Goal: Check status

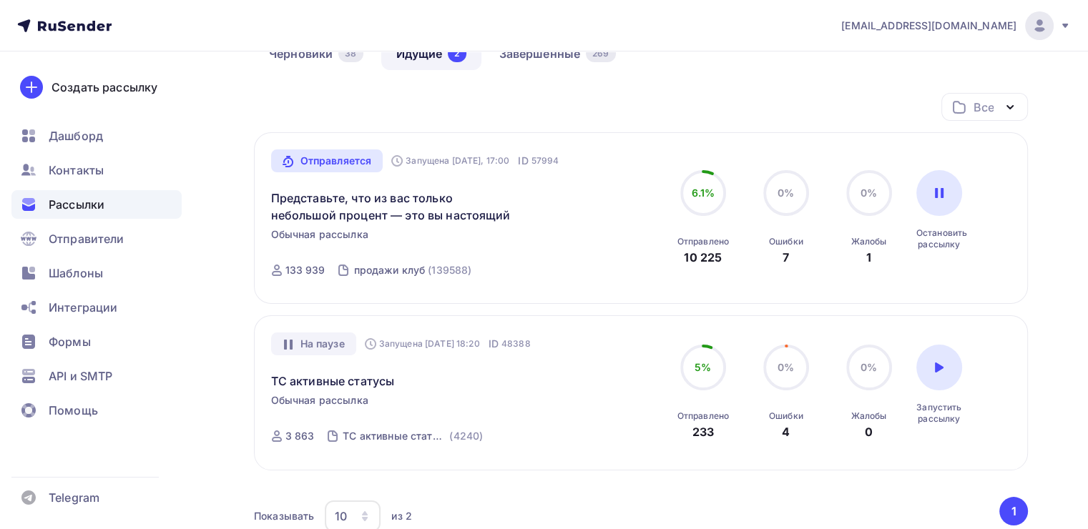
scroll to position [146, 0]
click at [387, 220] on link "Представьте, что из вас только небольшой процент — это вы настоящий" at bounding box center [393, 206] width 245 height 34
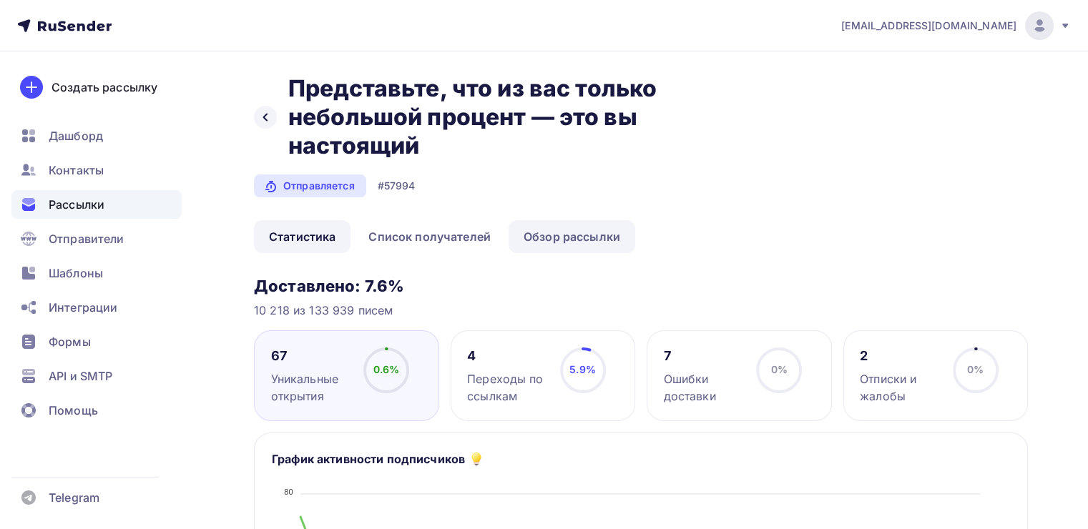
click at [515, 232] on link "Обзор рассылки" at bounding box center [572, 236] width 127 height 33
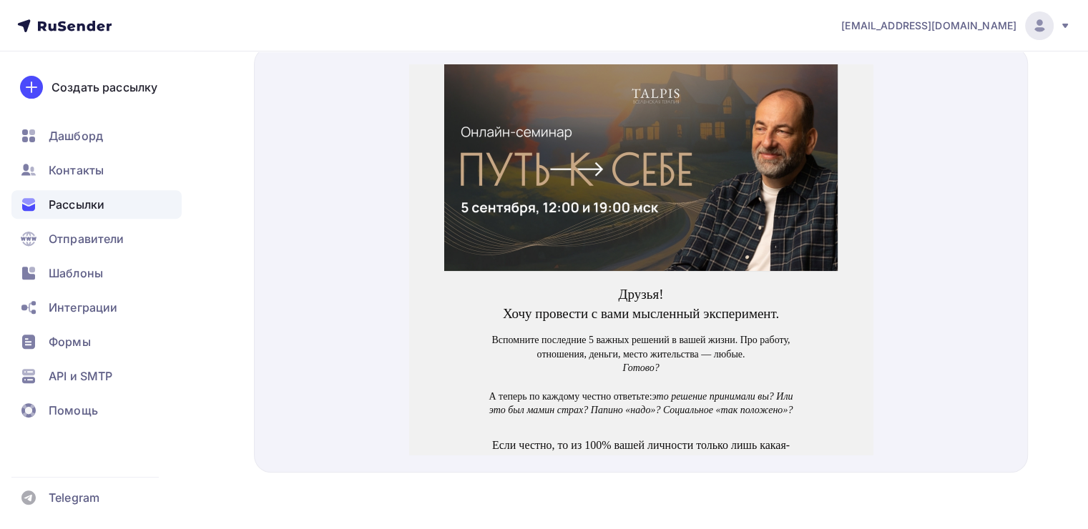
click at [595, 199] on img at bounding box center [640, 150] width 393 height 207
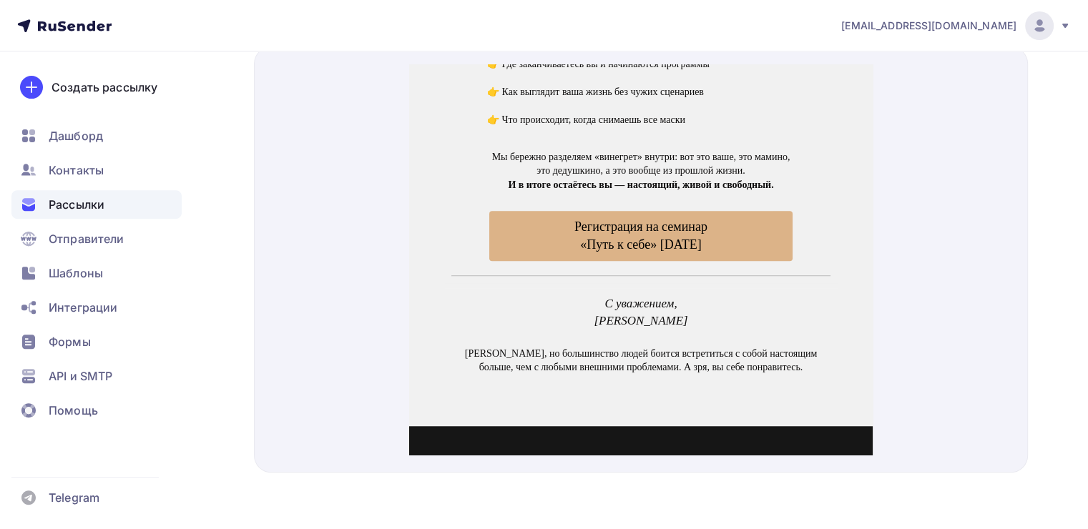
scroll to position [1156, 0]
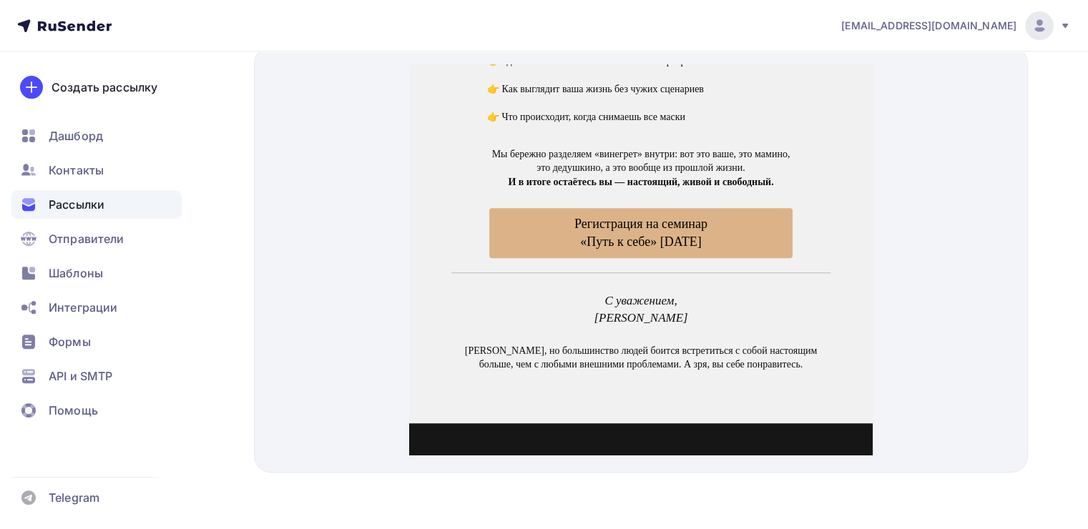
click at [589, 218] on span "Регистрация на семинар «Путь к себе» [DATE]" at bounding box center [640, 216] width 303 height 50
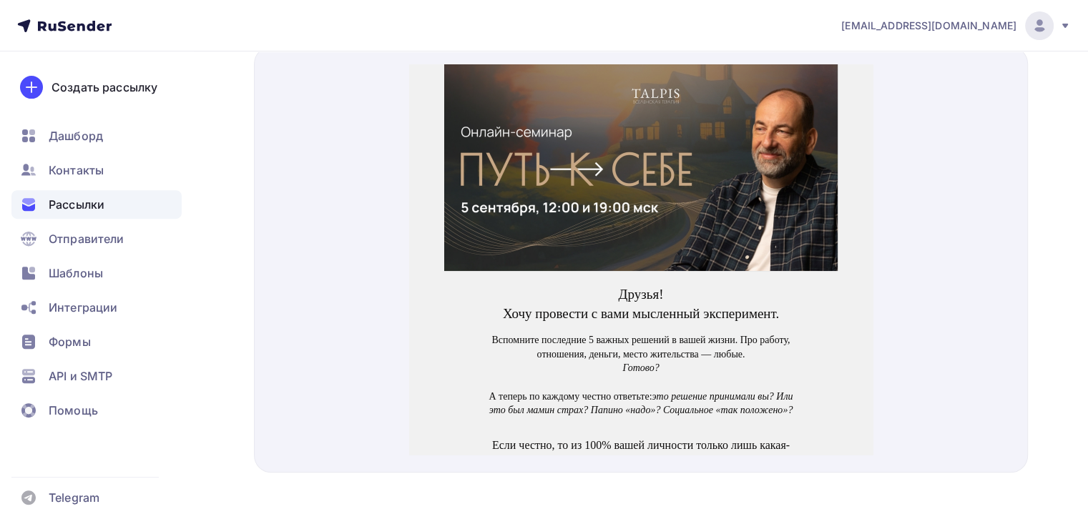
scroll to position [0, 0]
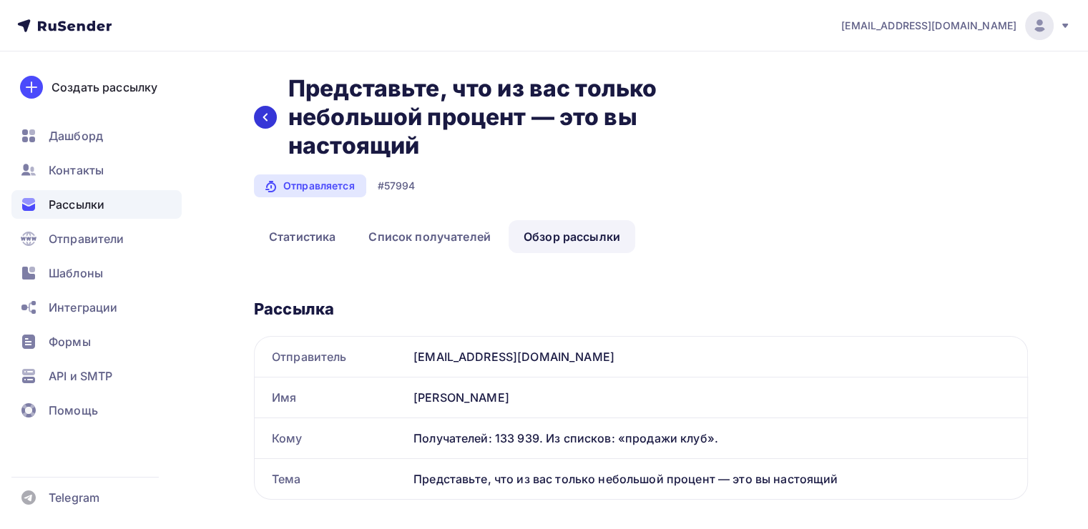
click at [268, 126] on div at bounding box center [265, 117] width 23 height 23
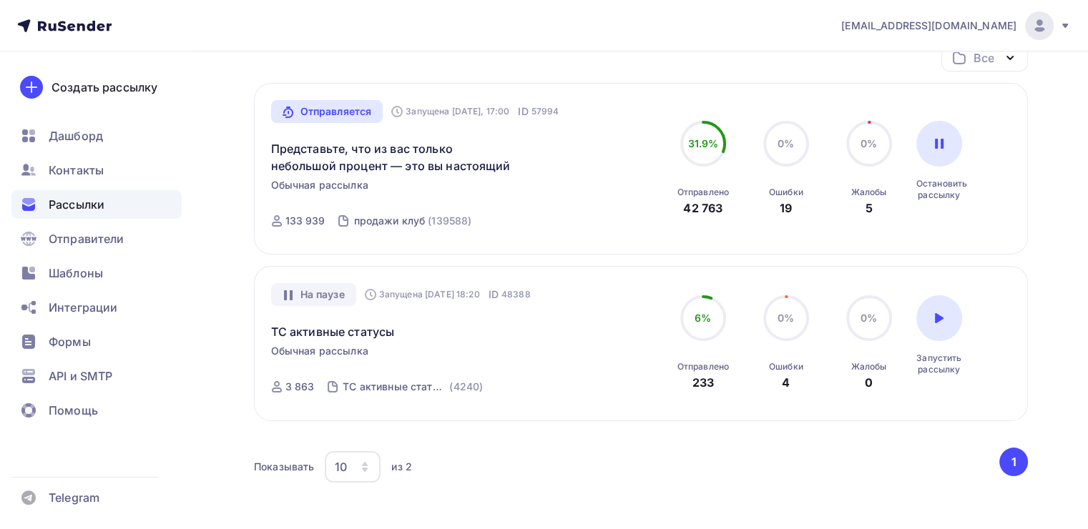
scroll to position [195, 0]
